Goal: Check status

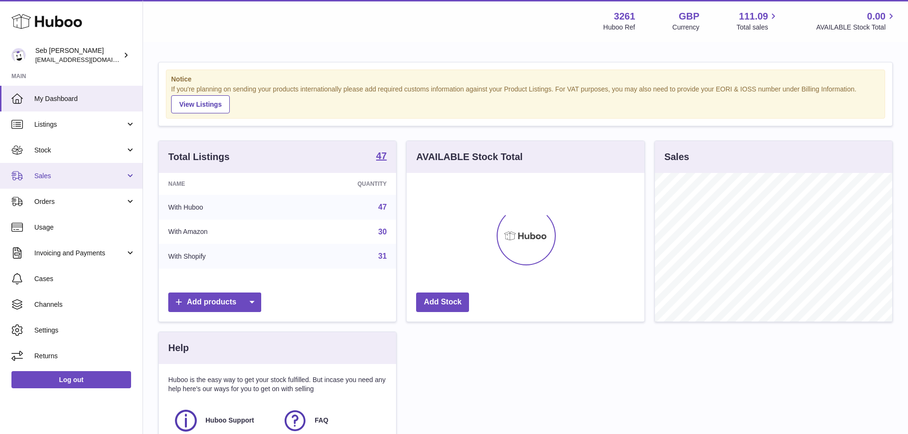
scroll to position [149, 238]
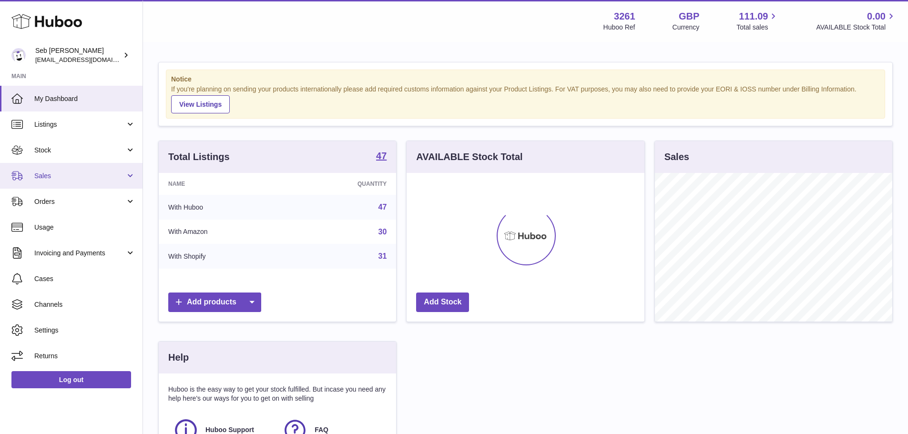
click at [101, 166] on link "Sales" at bounding box center [71, 176] width 143 height 26
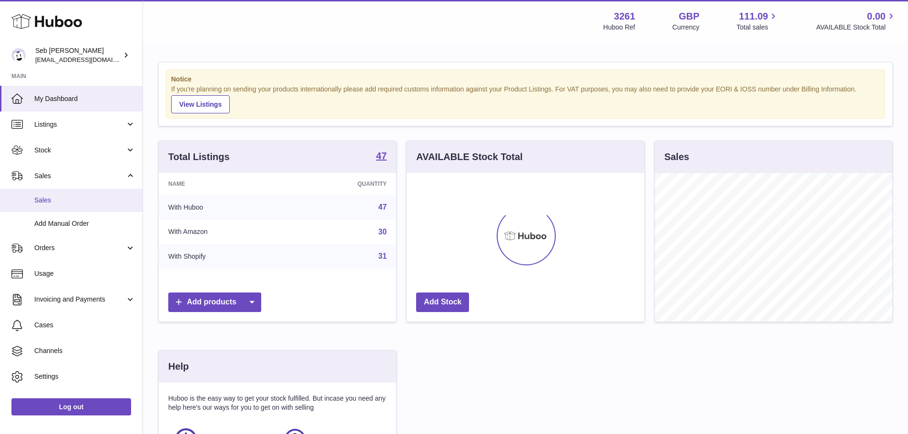
click at [66, 202] on span "Sales" at bounding box center [84, 200] width 101 height 9
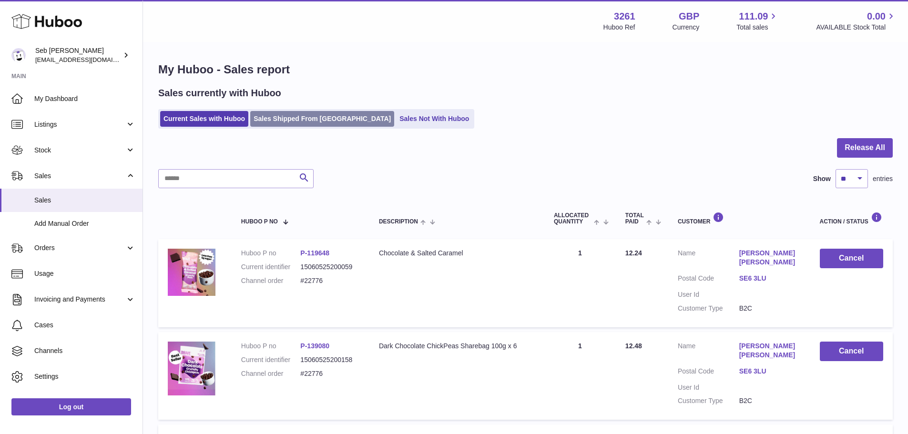
click at [295, 123] on link "Sales Shipped From [GEOGRAPHIC_DATA]" at bounding box center [322, 119] width 144 height 16
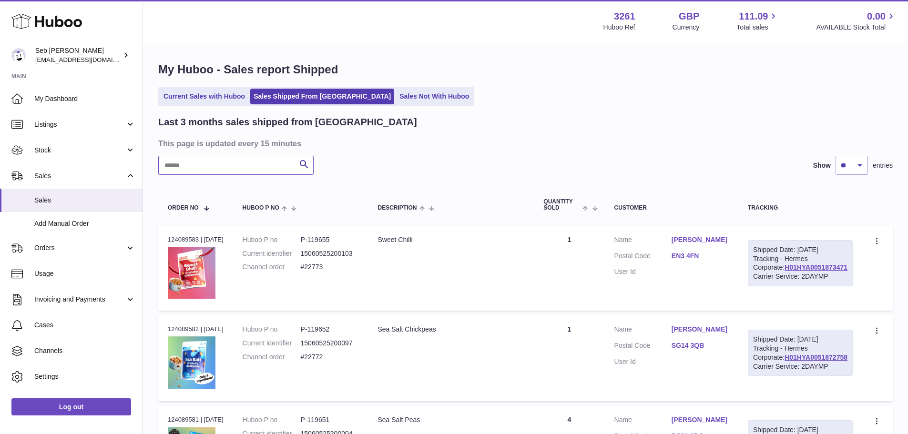
paste input "*****"
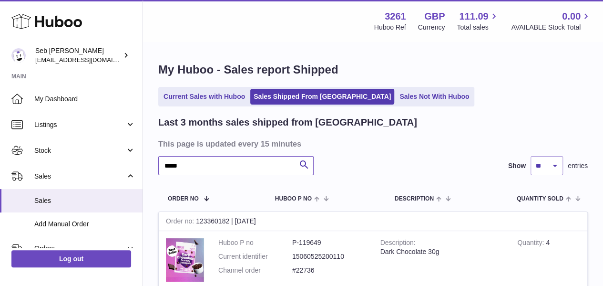
type input "*****"
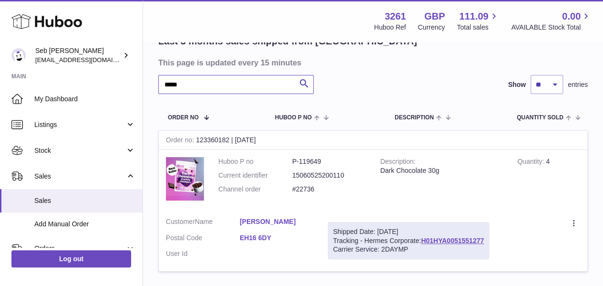
scroll to position [84, 0]
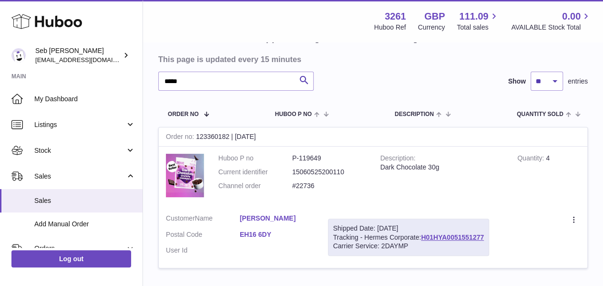
click at [313, 161] on dd "P-119649" at bounding box center [329, 158] width 74 height 9
copy dd "119649"
click at [552, 168] on td "Quantity 4" at bounding box center [548, 176] width 77 height 60
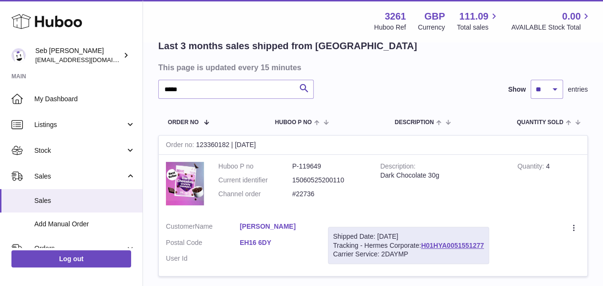
scroll to position [80, 0]
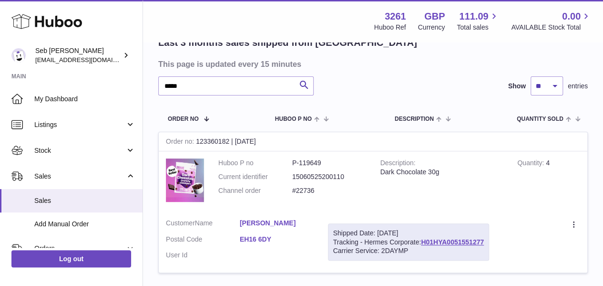
click at [317, 161] on dd "P-119649" at bounding box center [329, 162] width 74 height 9
copy dd "119649"
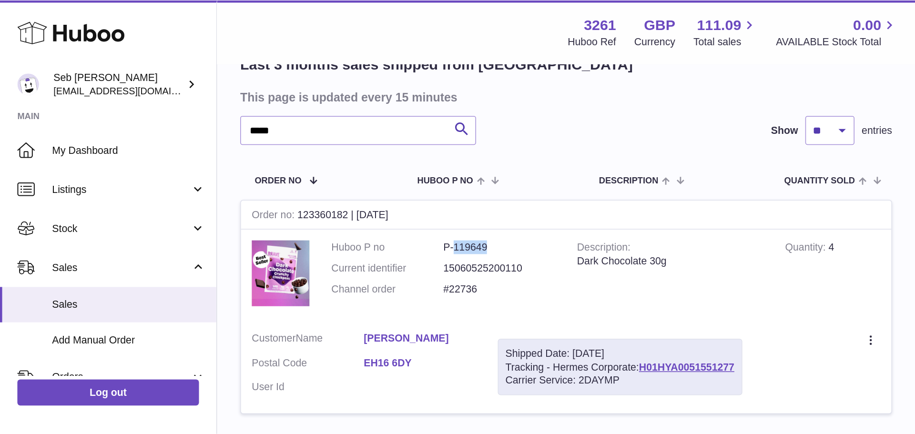
scroll to position [0, 0]
